Goal: Task Accomplishment & Management: Complete application form

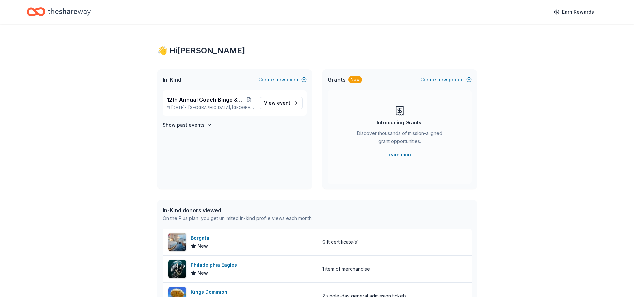
click at [605, 12] on line "button" at bounding box center [604, 12] width 5 height 0
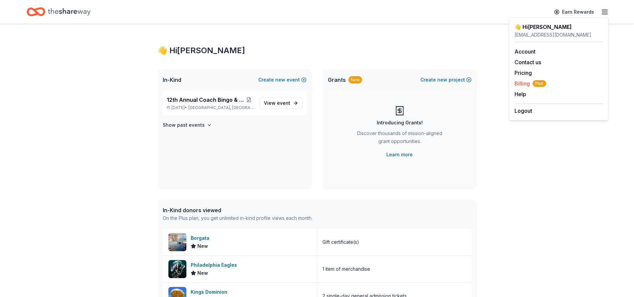
click at [520, 84] on span "Billing Plus" at bounding box center [531, 84] width 32 height 8
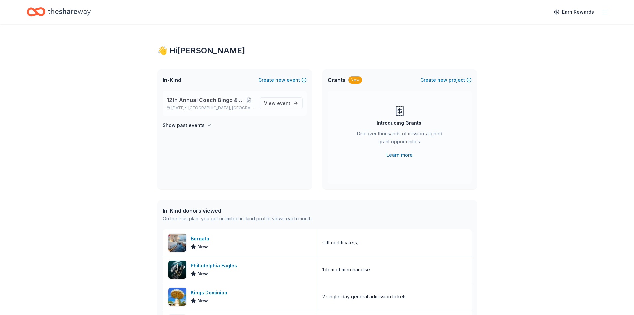
click at [192, 103] on span "12th Annual Coach Bingo & Tricky Tray" at bounding box center [206, 100] width 78 height 8
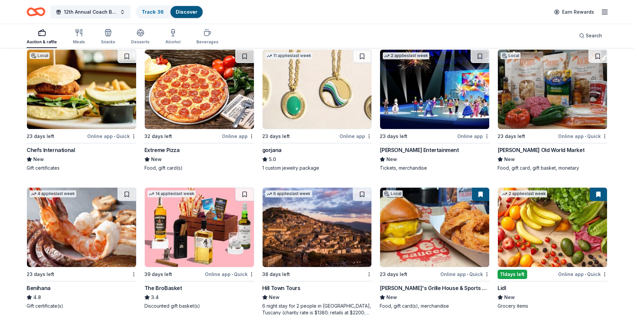
scroll to position [1227, 0]
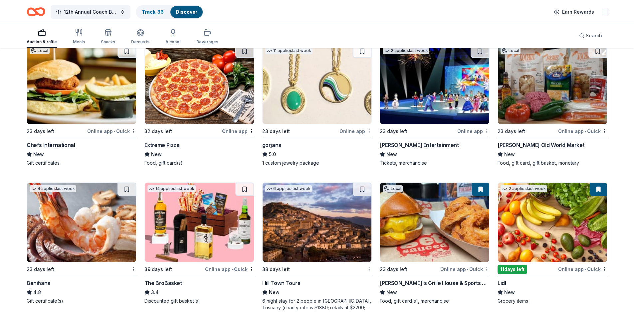
click at [518, 143] on div "Livoti's Old World Market" at bounding box center [541, 145] width 87 height 8
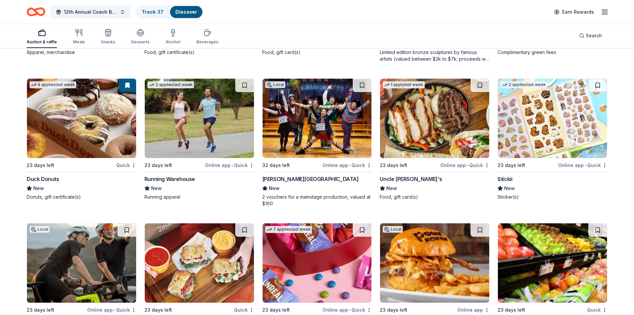
scroll to position [2048, 0]
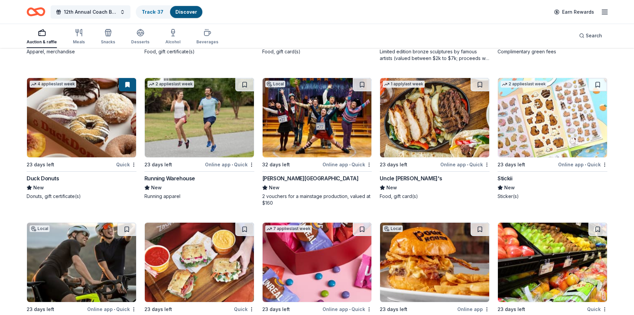
click at [300, 101] on img at bounding box center [317, 117] width 109 height 79
click at [359, 84] on button at bounding box center [362, 84] width 19 height 13
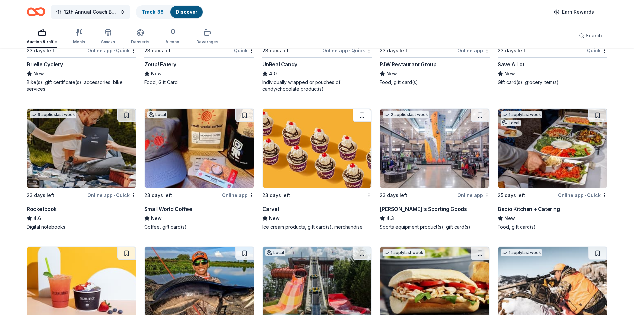
scroll to position [2303, 0]
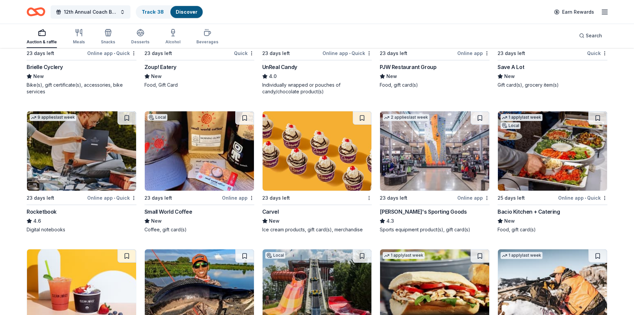
click at [321, 140] on img at bounding box center [317, 150] width 109 height 79
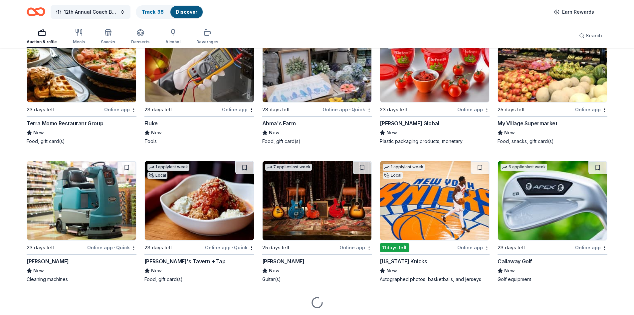
scroll to position [2975, 0]
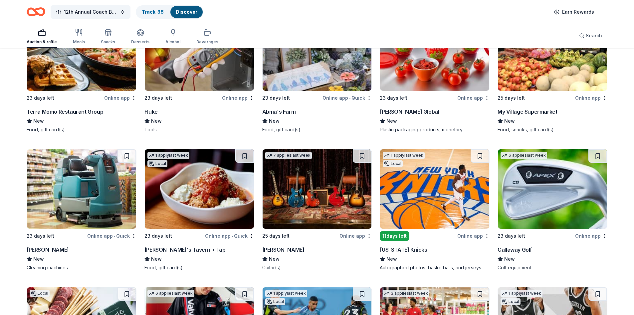
click at [425, 178] on img at bounding box center [434, 188] width 109 height 79
click at [482, 156] on button at bounding box center [480, 155] width 19 height 13
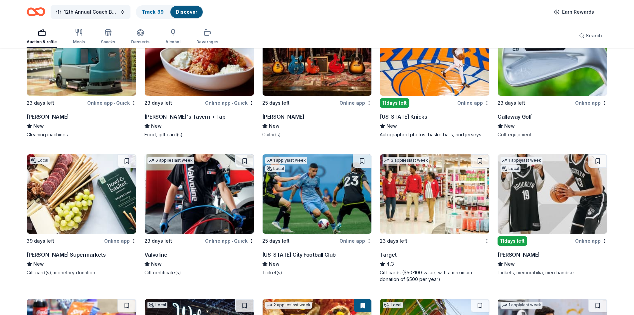
scroll to position [3108, 0]
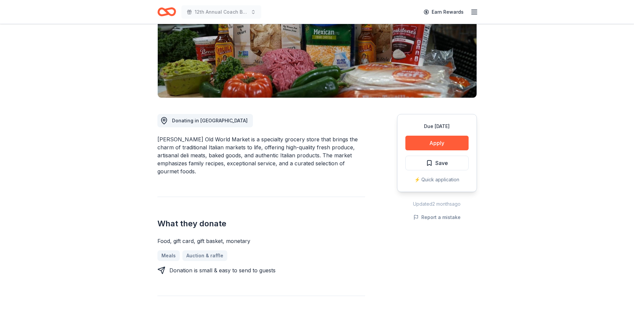
scroll to position [102, 0]
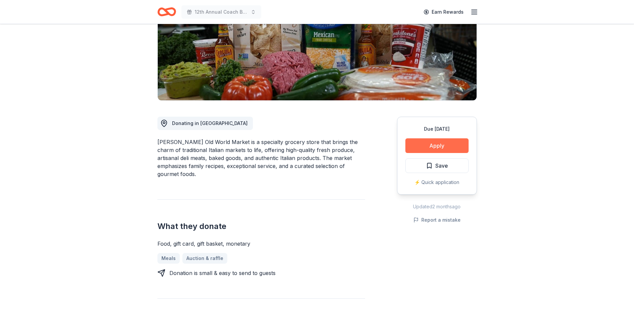
click at [427, 144] on button "Apply" at bounding box center [436, 145] width 63 height 15
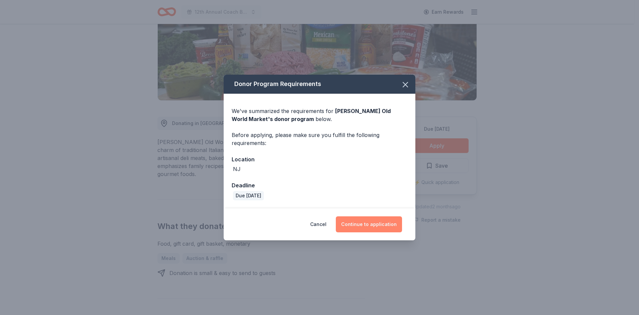
click at [372, 219] on button "Continue to application" at bounding box center [369, 224] width 66 height 16
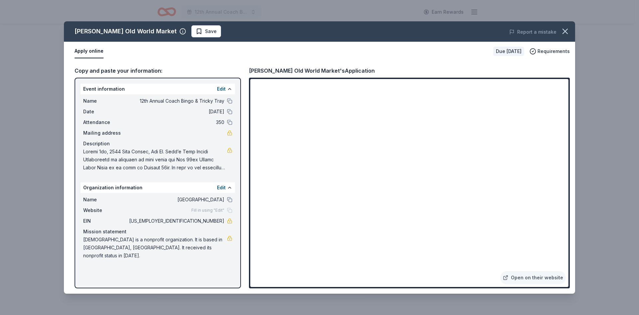
drag, startPoint x: 561, startPoint y: 31, endPoint x: 209, endPoint y: 40, distance: 352.7
click at [214, 41] on div "Livoti's Old World Market Save Report a mistake Apply online Due in 23 days Req…" at bounding box center [319, 157] width 511 height 272
click at [196, 31] on span "Save" at bounding box center [206, 31] width 21 height 8
click at [561, 28] on icon "button" at bounding box center [565, 31] width 9 height 9
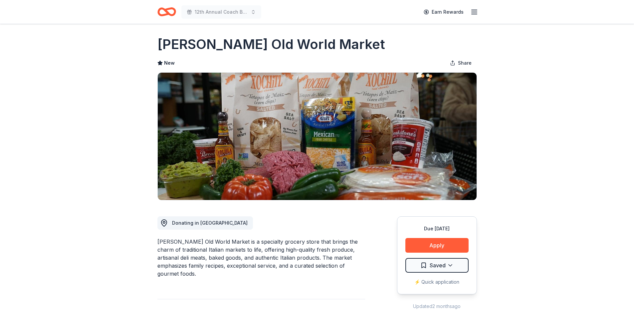
scroll to position [0, 0]
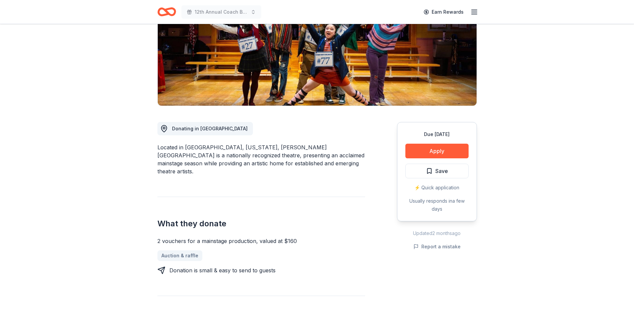
scroll to position [100, 0]
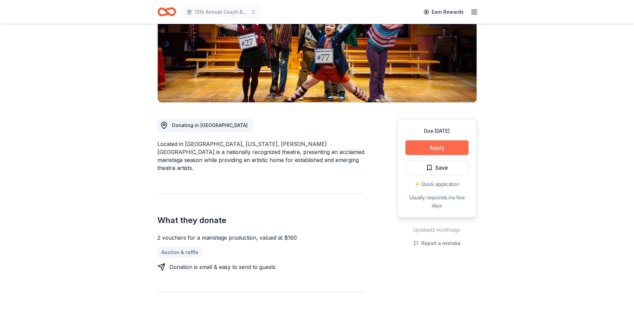
click at [442, 143] on button "Apply" at bounding box center [436, 147] width 63 height 15
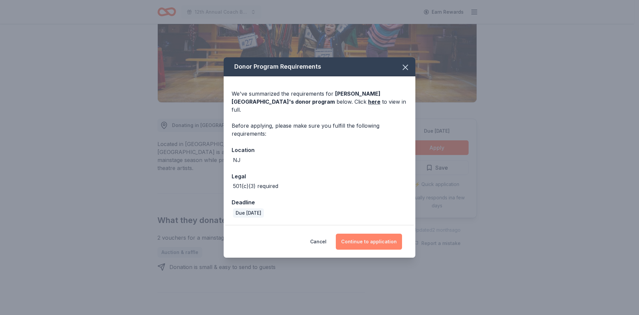
click at [359, 237] on button "Continue to application" at bounding box center [369, 241] width 66 height 16
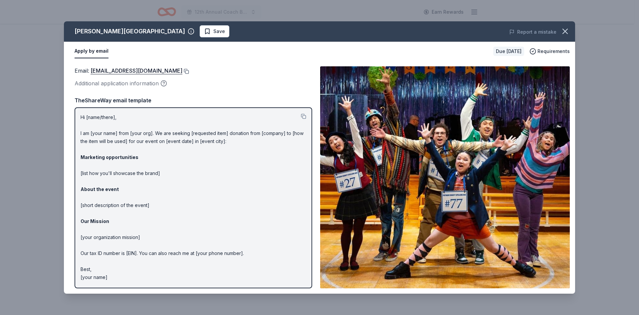
click at [189, 72] on button at bounding box center [185, 71] width 7 height 5
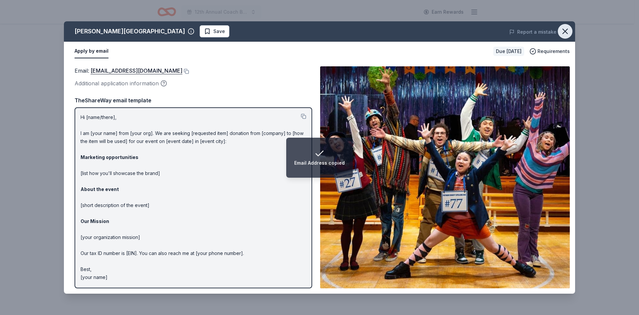
click at [564, 31] on icon "button" at bounding box center [565, 31] width 9 height 9
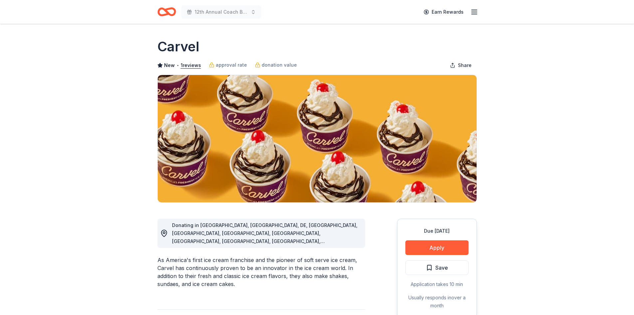
scroll to position [67, 0]
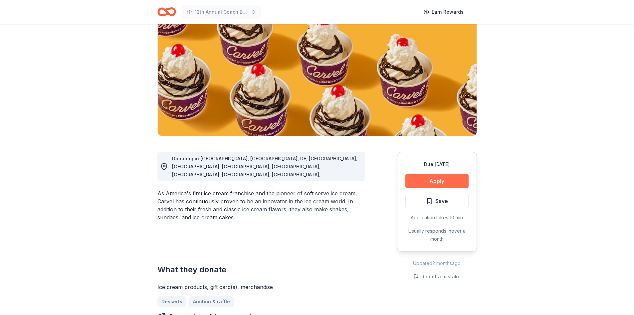
click at [419, 174] on button "Apply" at bounding box center [436, 180] width 63 height 15
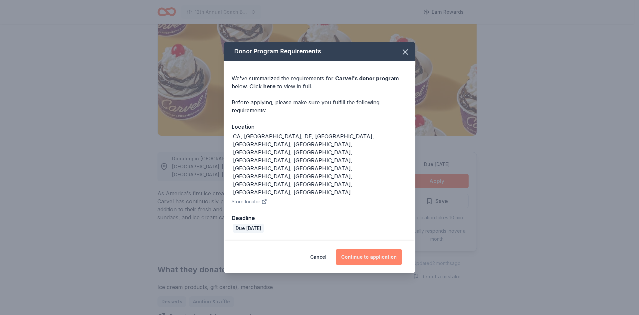
click at [358, 249] on button "Continue to application" at bounding box center [369, 257] width 66 height 16
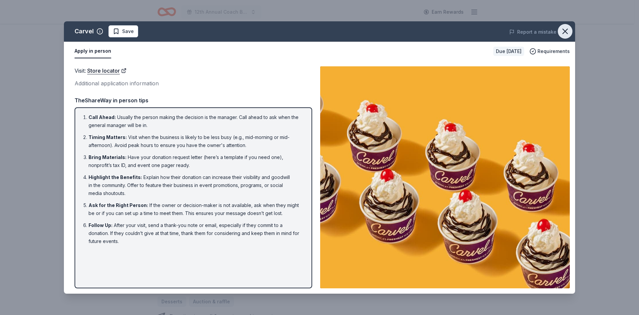
click at [562, 30] on icon "button" at bounding box center [565, 31] width 9 height 9
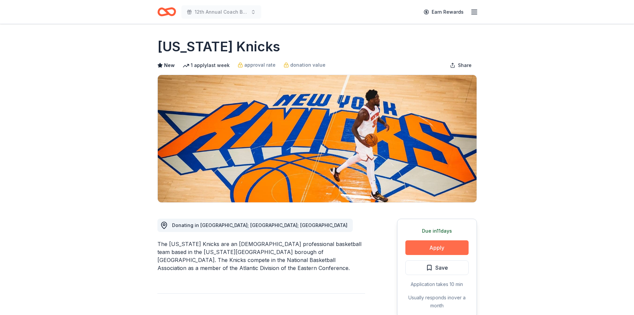
click at [451, 249] on button "Apply" at bounding box center [436, 247] width 63 height 15
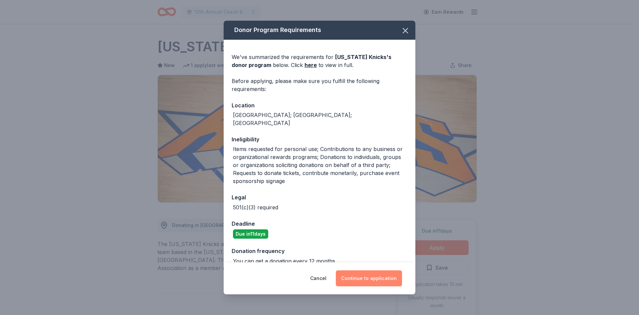
click at [361, 278] on button "Continue to application" at bounding box center [369, 278] width 66 height 16
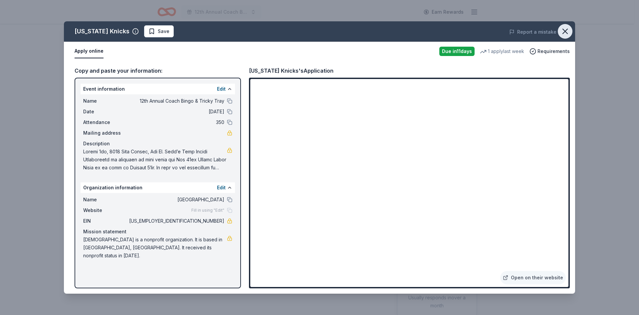
click at [564, 31] on icon "button" at bounding box center [565, 31] width 9 height 9
